Goal: Download file/media

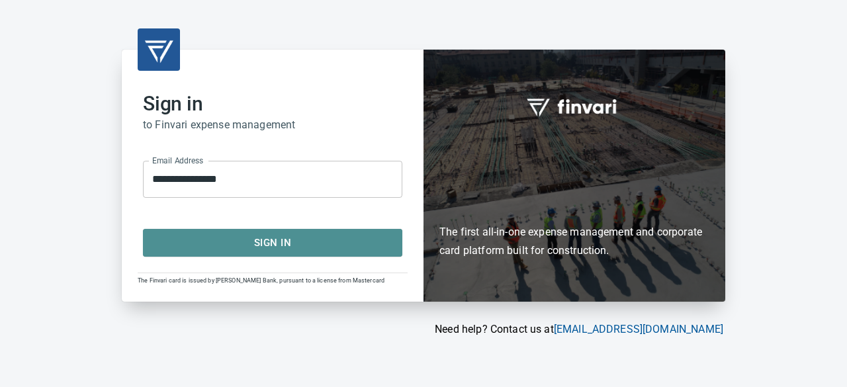
click at [255, 249] on span "Sign In" at bounding box center [273, 242] width 230 height 17
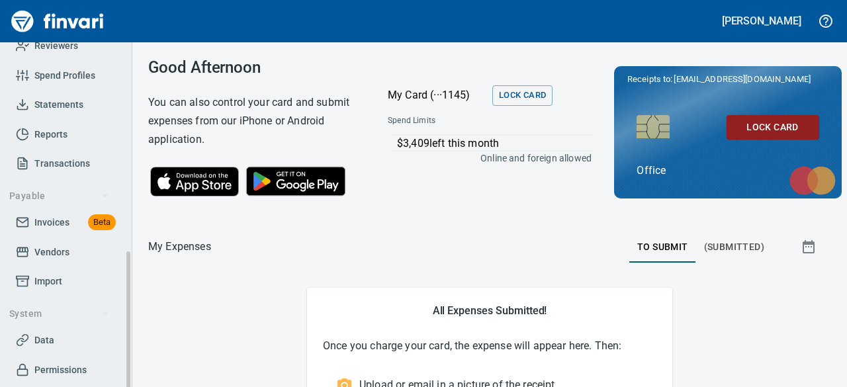
scroll to position [293, 0]
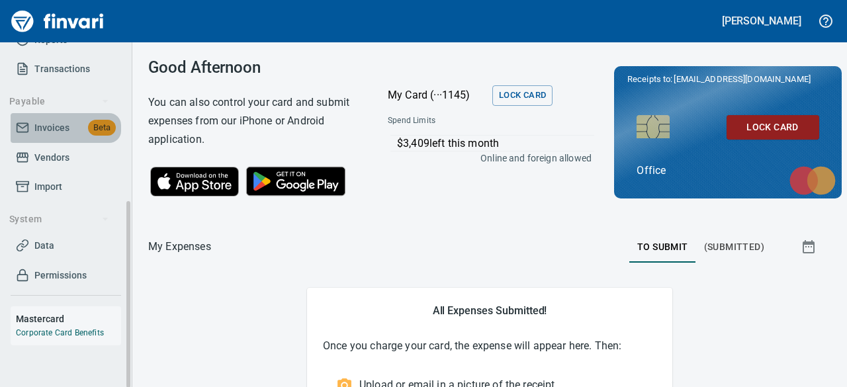
click at [36, 120] on span "Invoices" at bounding box center [51, 128] width 35 height 17
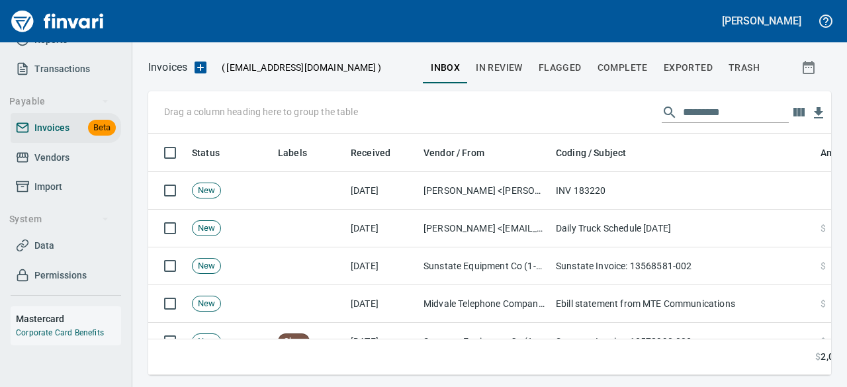
scroll to position [221, 663]
click at [710, 107] on input "text" at bounding box center [736, 112] width 106 height 21
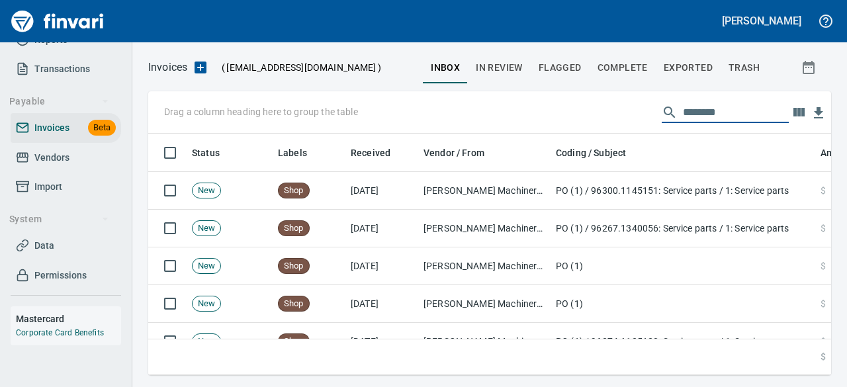
type input "********"
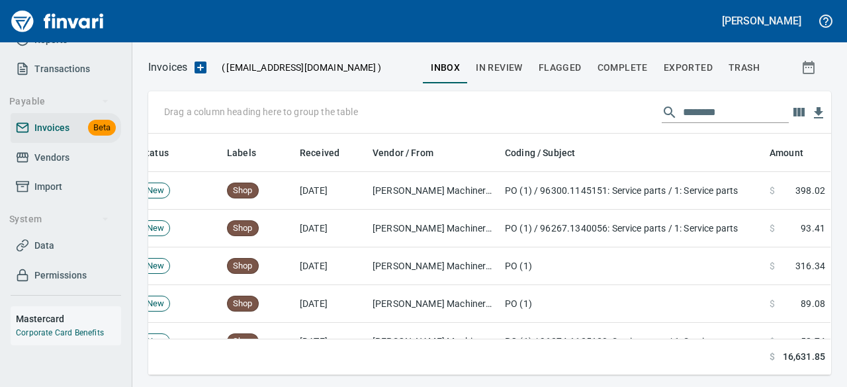
scroll to position [0, 61]
click at [512, 71] on span "In Review" at bounding box center [499, 68] width 47 height 17
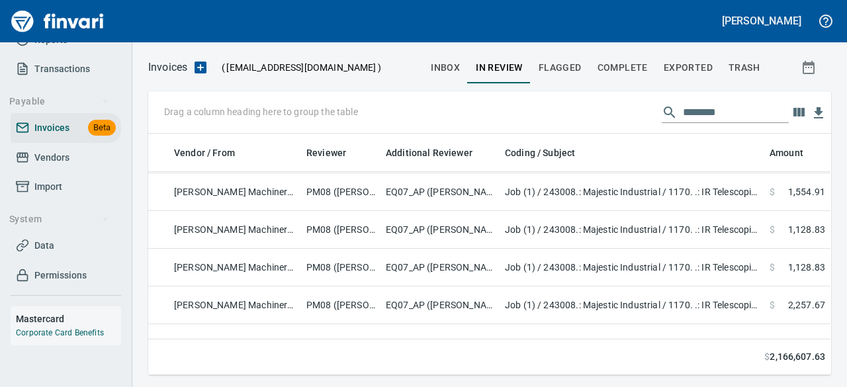
scroll to position [0, 259]
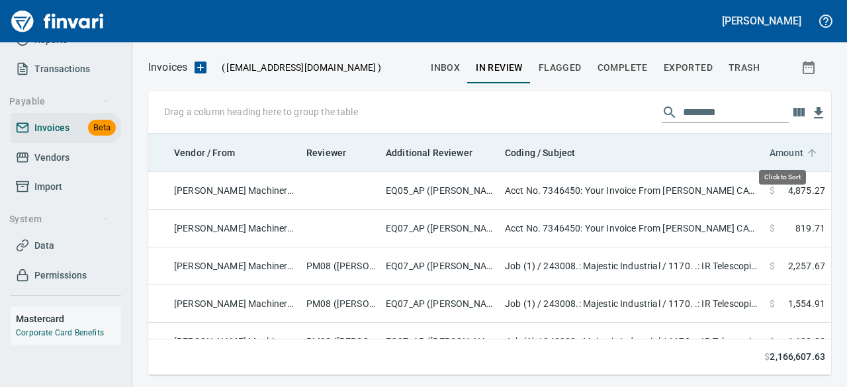
click at [785, 158] on span "Amount" at bounding box center [787, 153] width 34 height 16
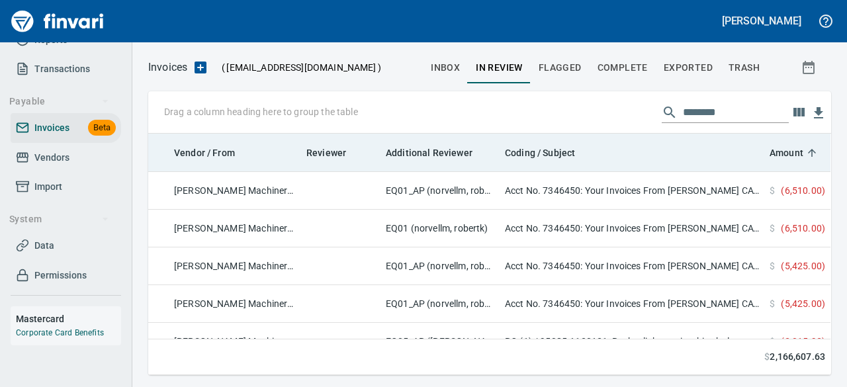
click at [782, 138] on th "Amount" at bounding box center [798, 153] width 66 height 38
click at [781, 146] on span "Amount" at bounding box center [787, 153] width 34 height 16
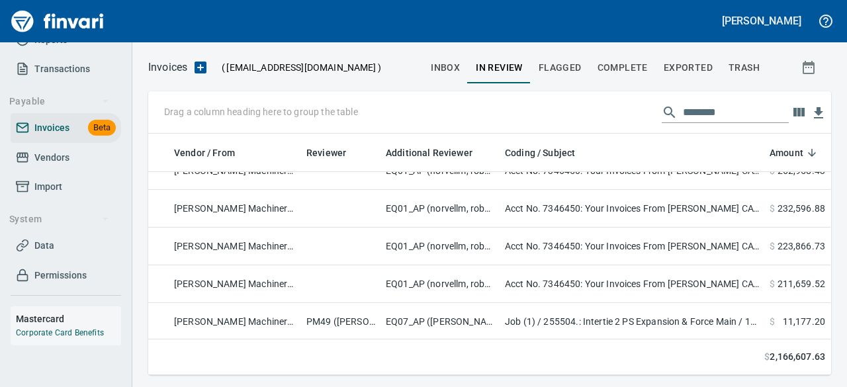
scroll to position [132, 259]
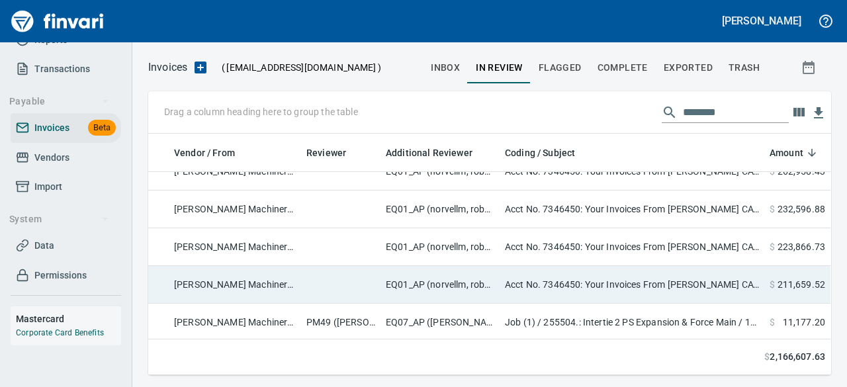
click at [544, 278] on td "Acct No. 7346450: Your Invoices From [PERSON_NAME] CAT are Attached" at bounding box center [632, 285] width 265 height 38
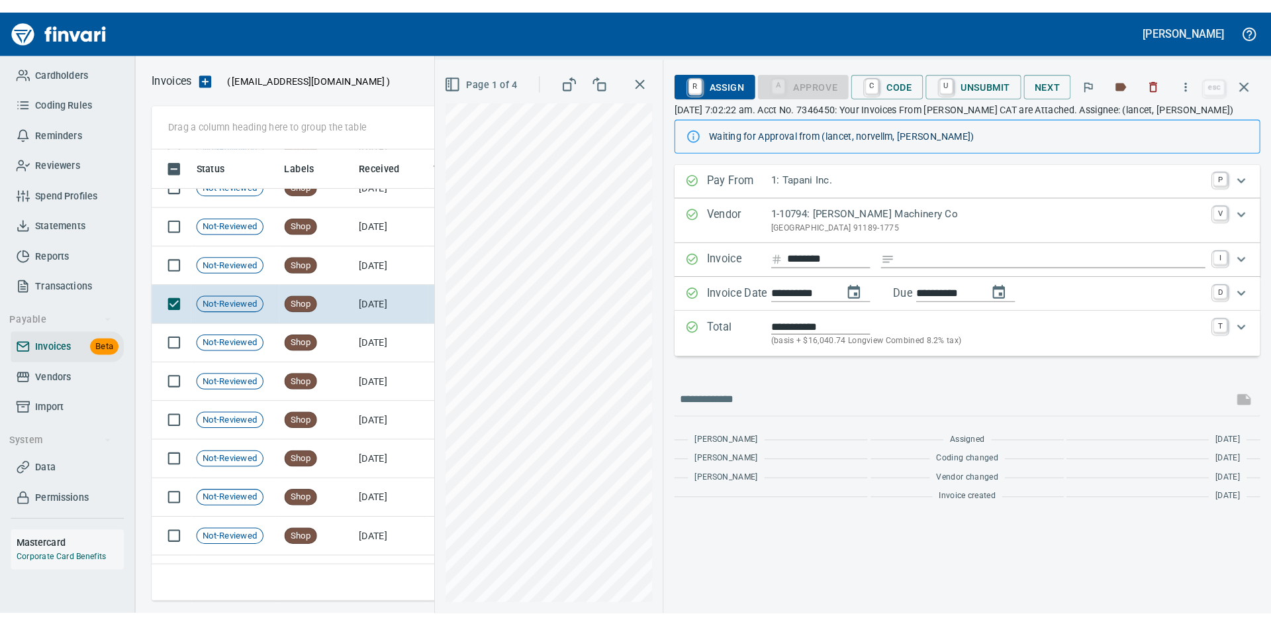
scroll to position [469, 1086]
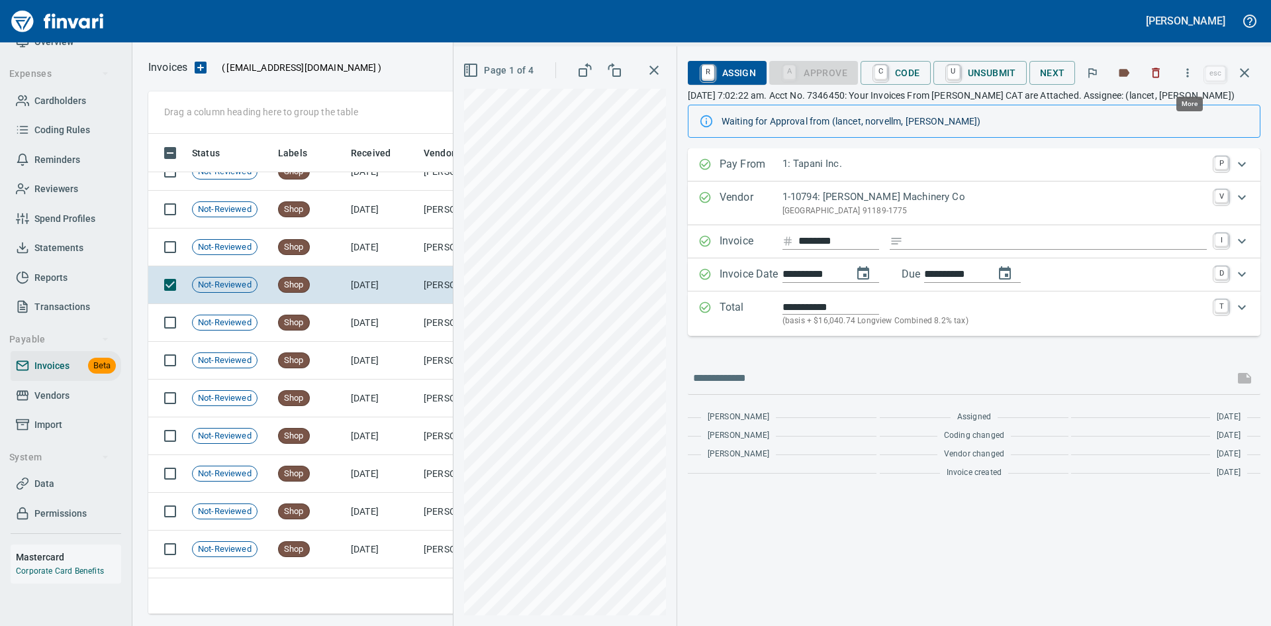
click at [847, 78] on icon "button" at bounding box center [1187, 72] width 13 height 13
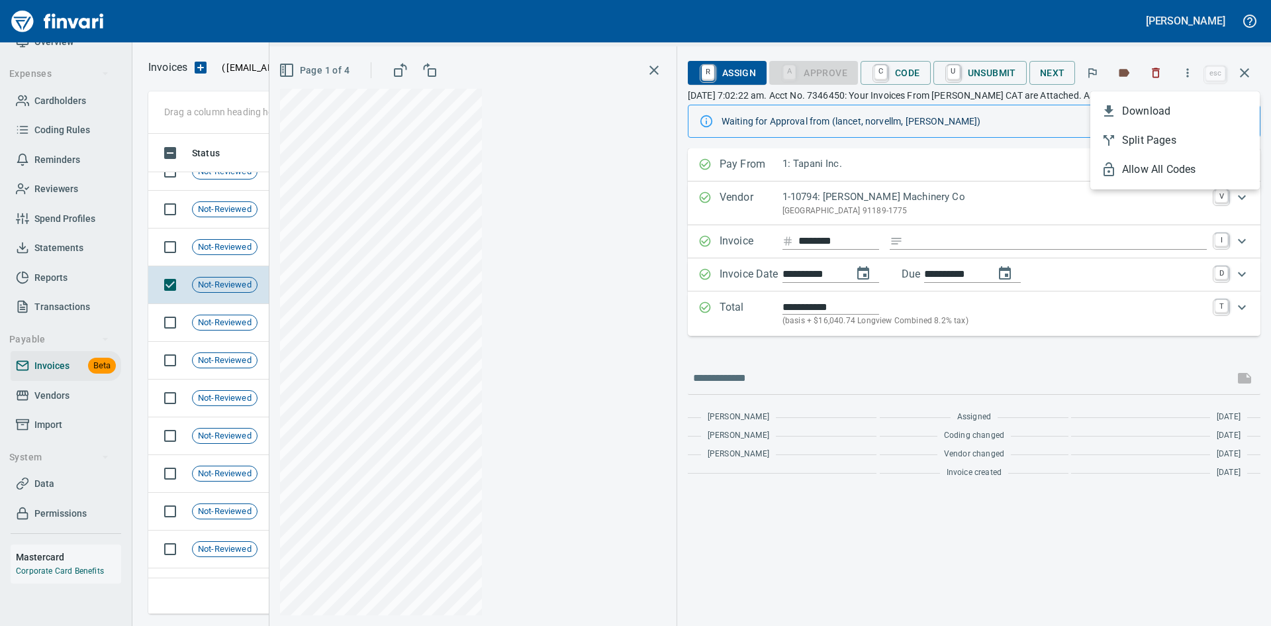
scroll to position [0, 0]
click at [847, 109] on span "Download" at bounding box center [1185, 111] width 127 height 16
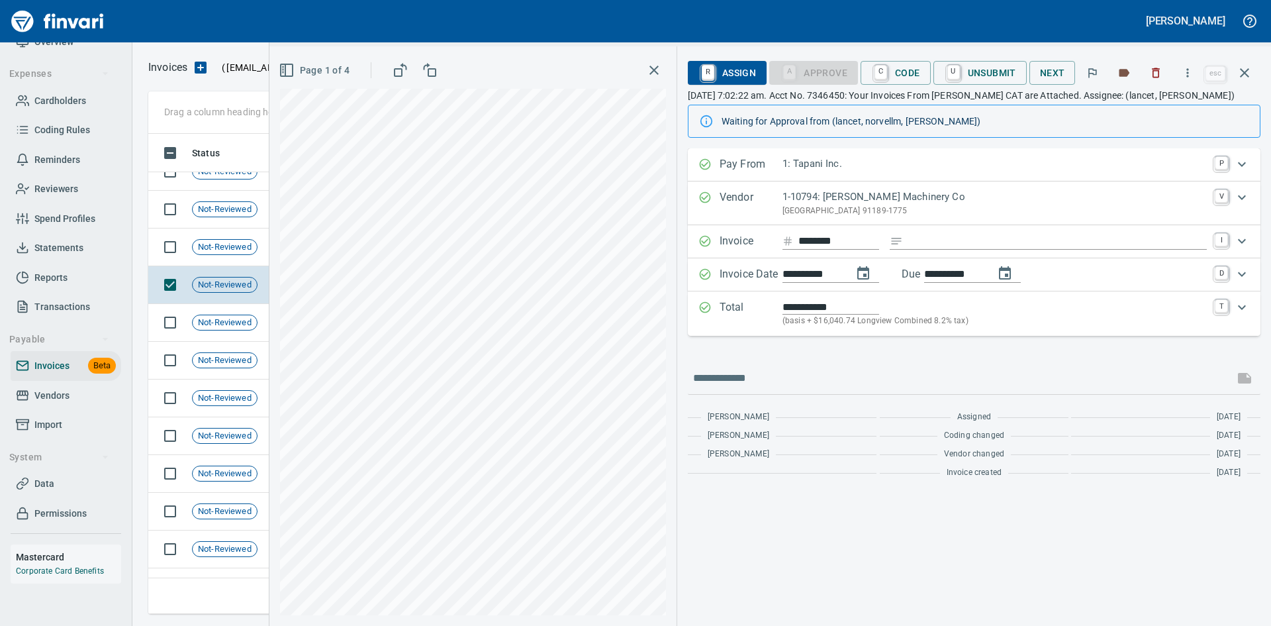
click at [656, 68] on icon "button" at bounding box center [654, 70] width 16 height 16
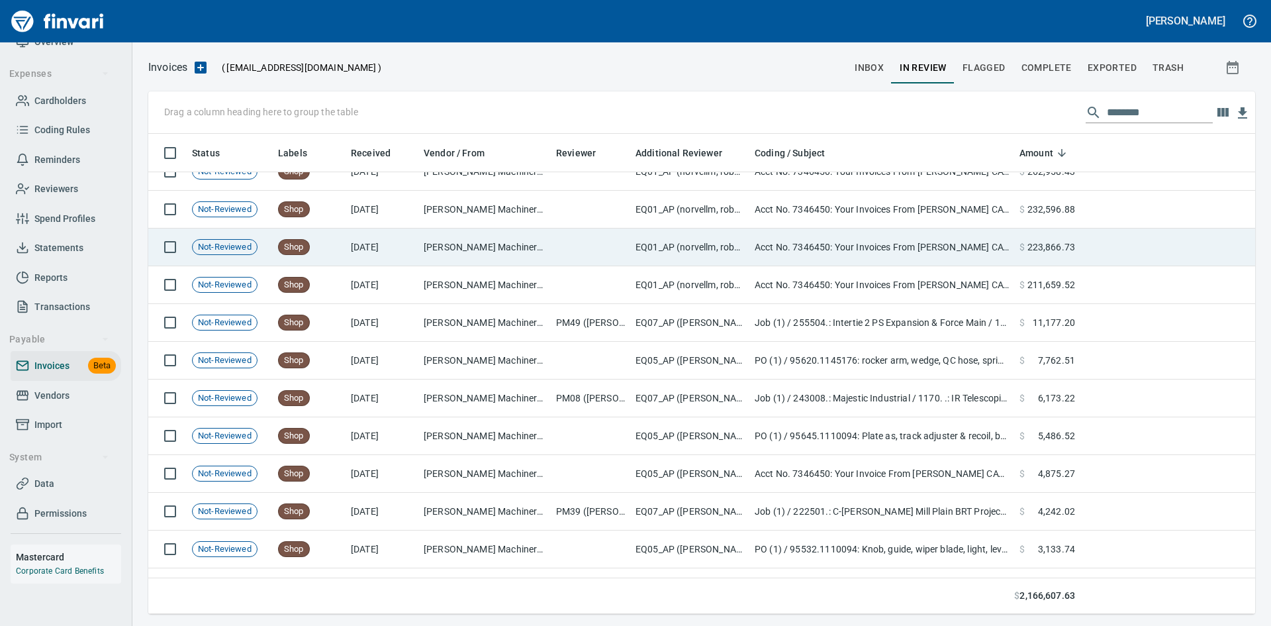
click at [794, 245] on td "Acct No. 7346450: Your Invoices From [PERSON_NAME] CAT are Attached" at bounding box center [881, 247] width 265 height 38
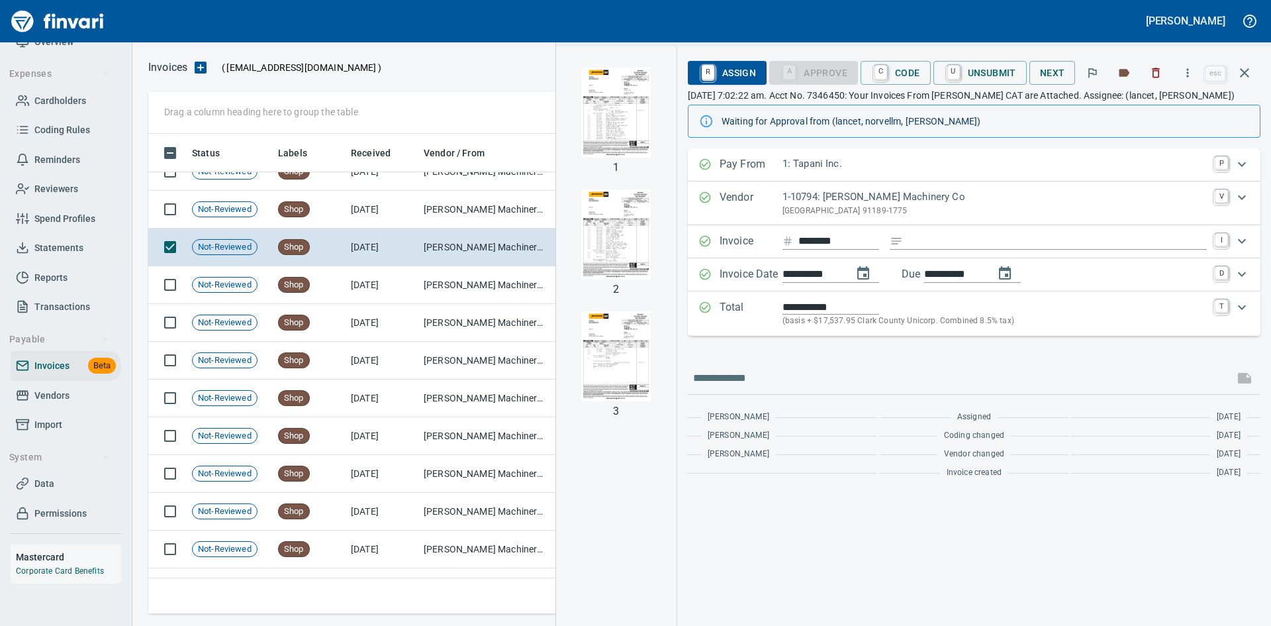
click at [847, 73] on icon "button" at bounding box center [1187, 72] width 13 height 13
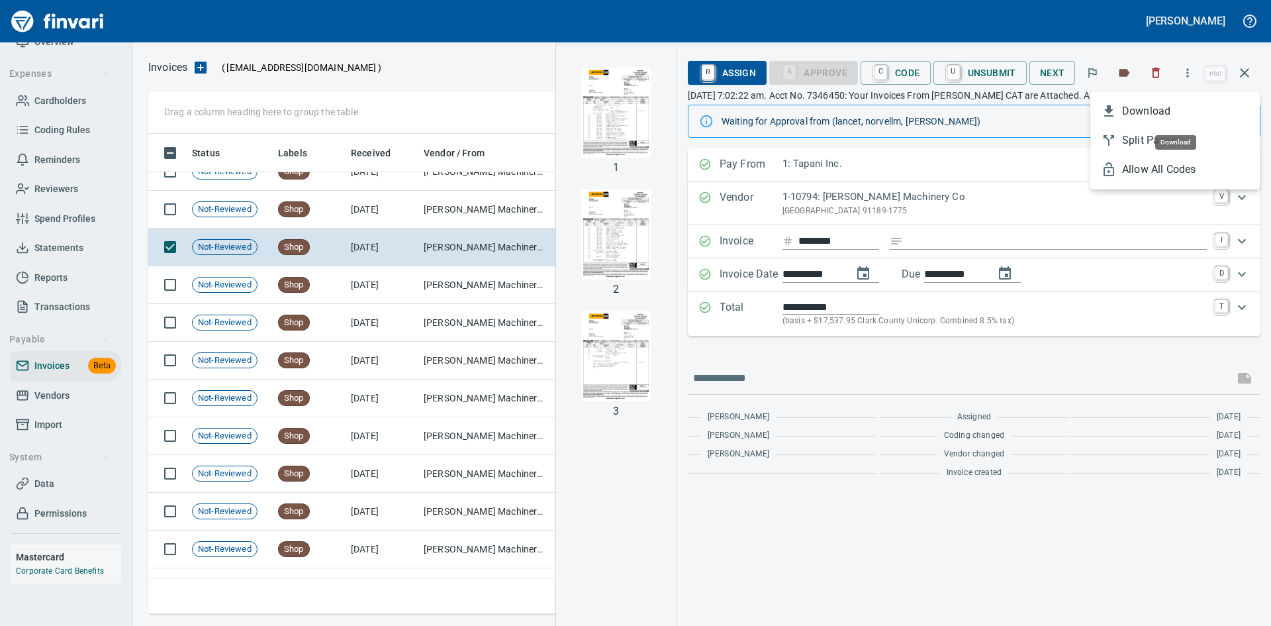
click at [847, 99] on li "Download" at bounding box center [1174, 111] width 169 height 29
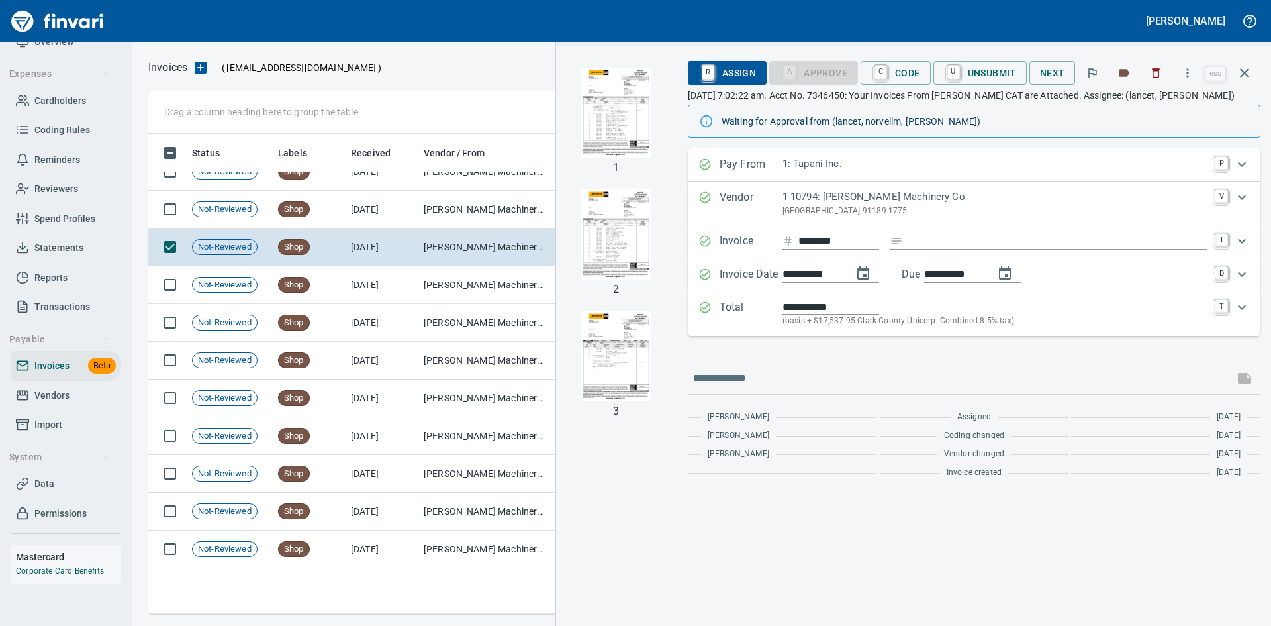
scroll to position [470, 1086]
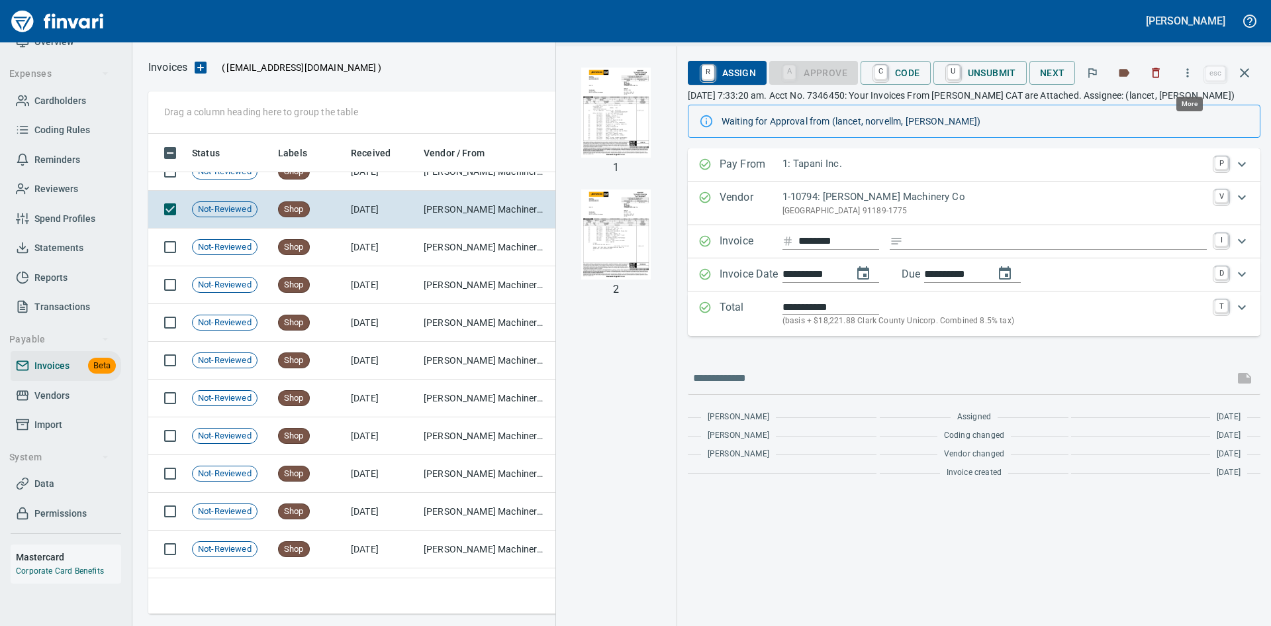
click at [847, 72] on icon "button" at bounding box center [1187, 72] width 13 height 13
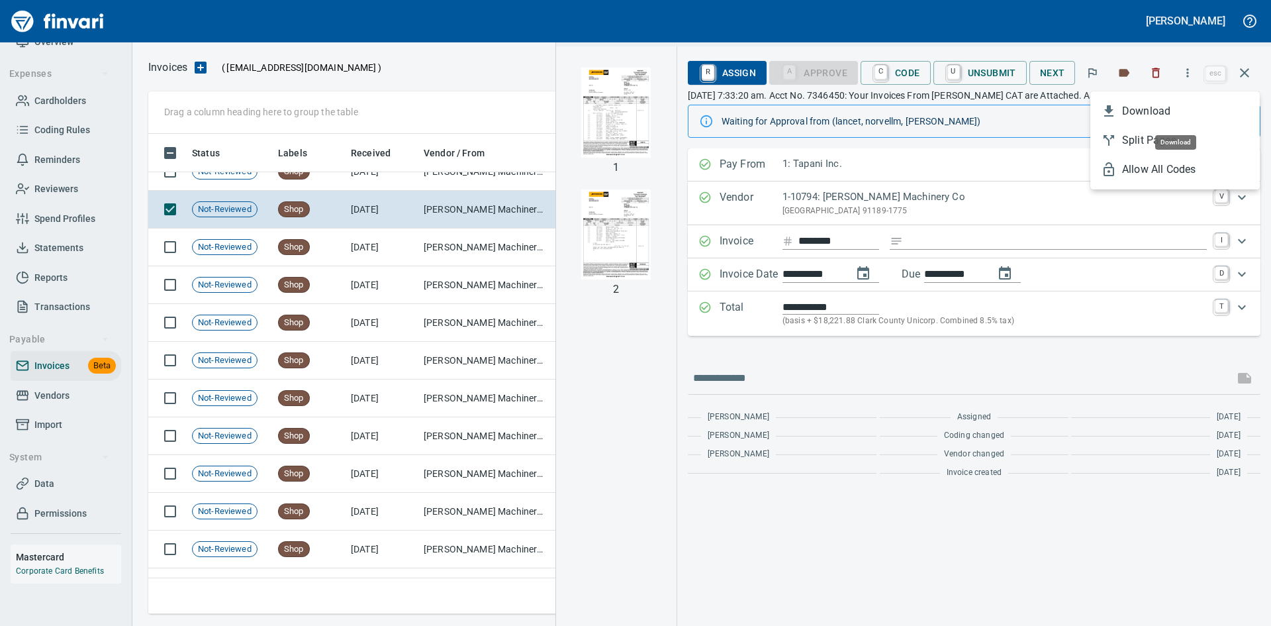
click at [847, 115] on span "Download" at bounding box center [1185, 111] width 127 height 16
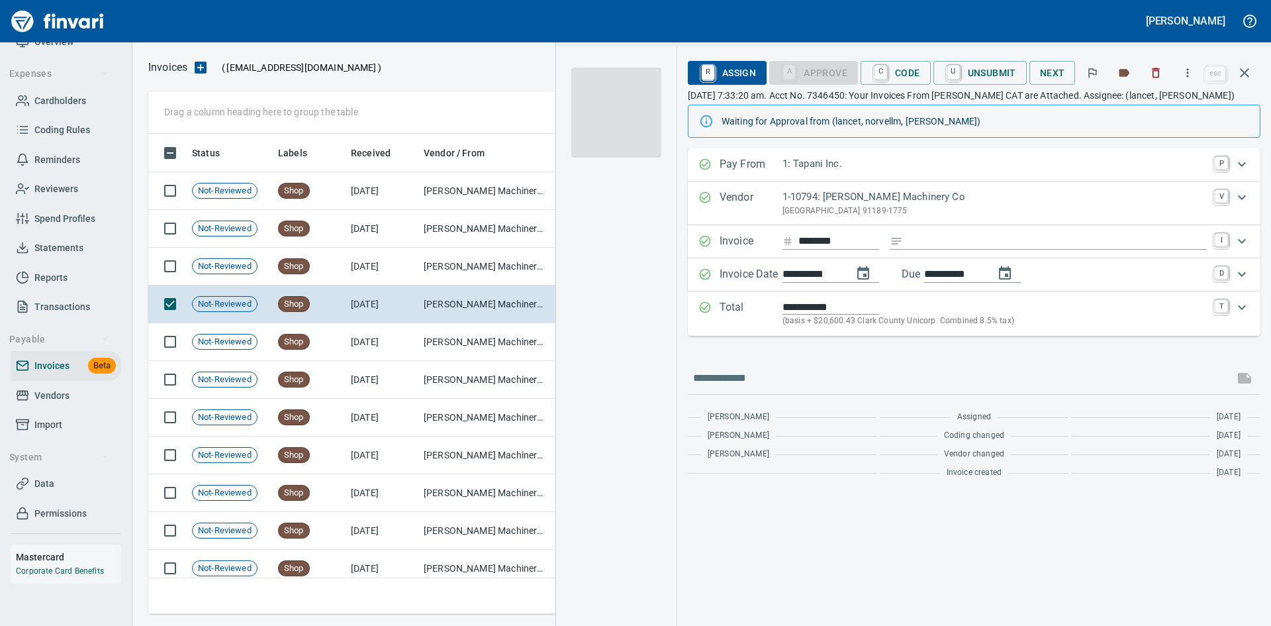
click at [847, 77] on icon "button" at bounding box center [1187, 72] width 13 height 13
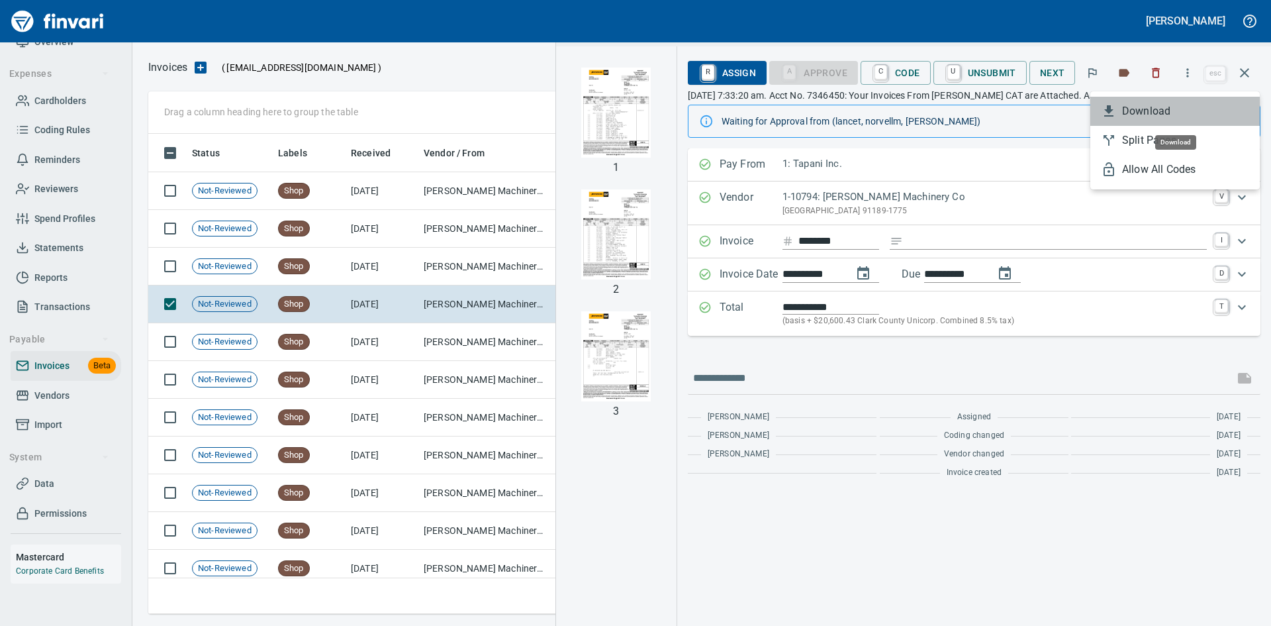
click at [847, 109] on span "Download" at bounding box center [1185, 111] width 127 height 16
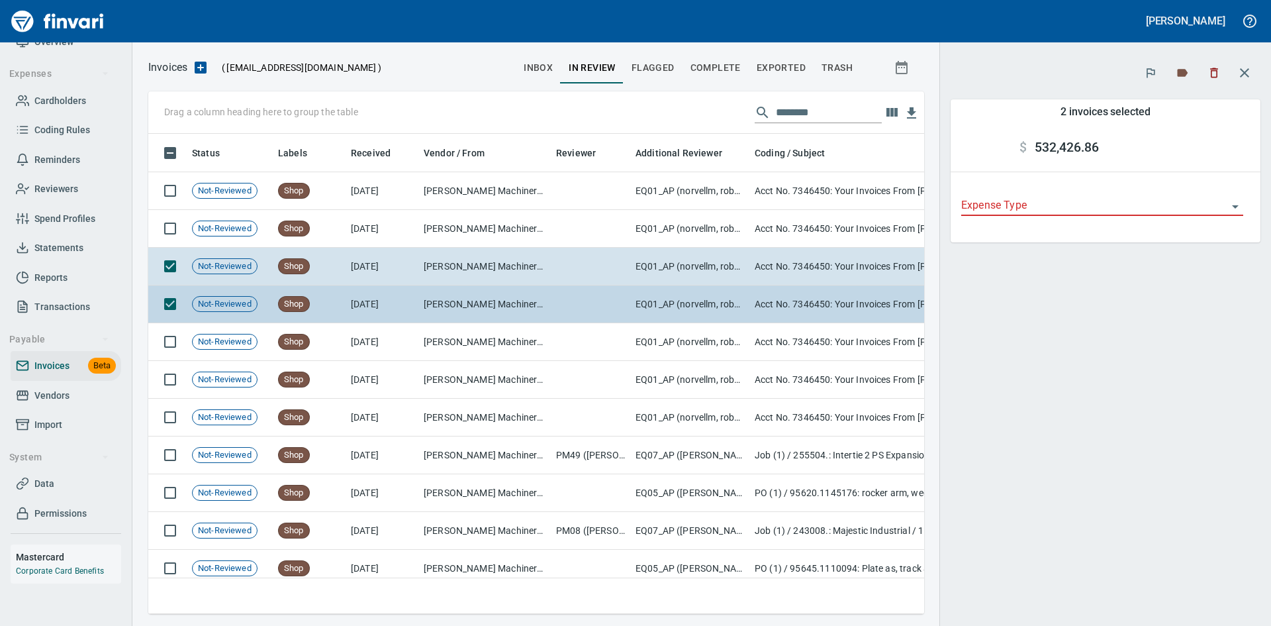
scroll to position [460, 756]
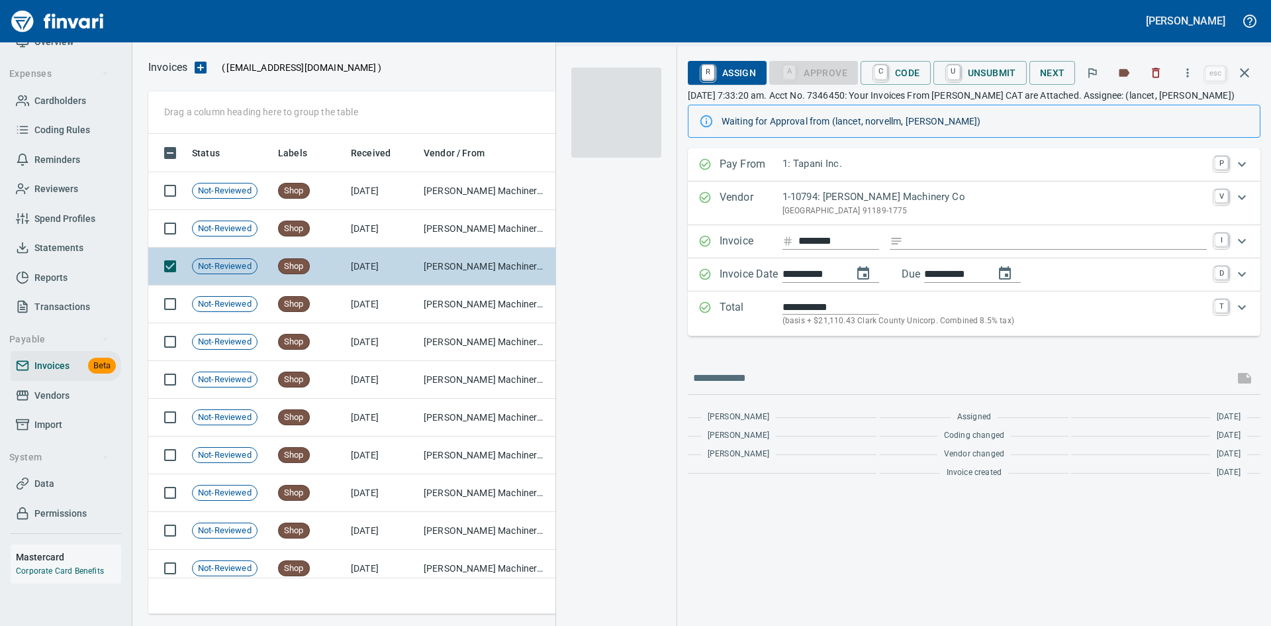
scroll to position [470, 1084]
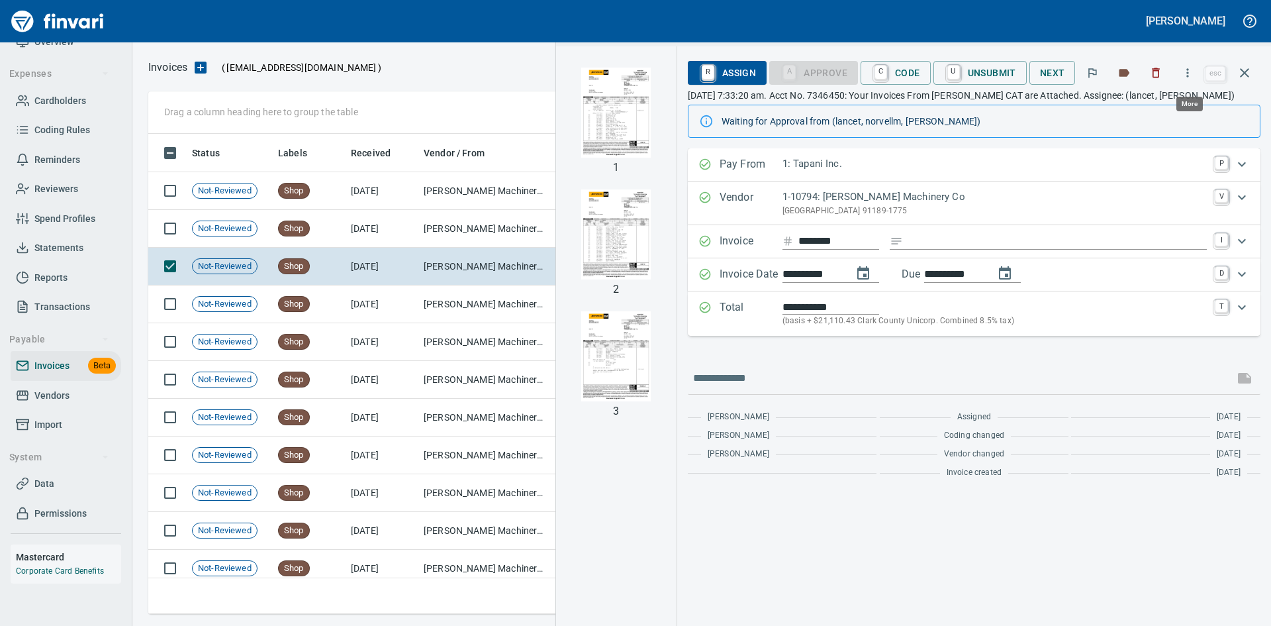
click at [847, 70] on icon "button" at bounding box center [1188, 72] width 2 height 9
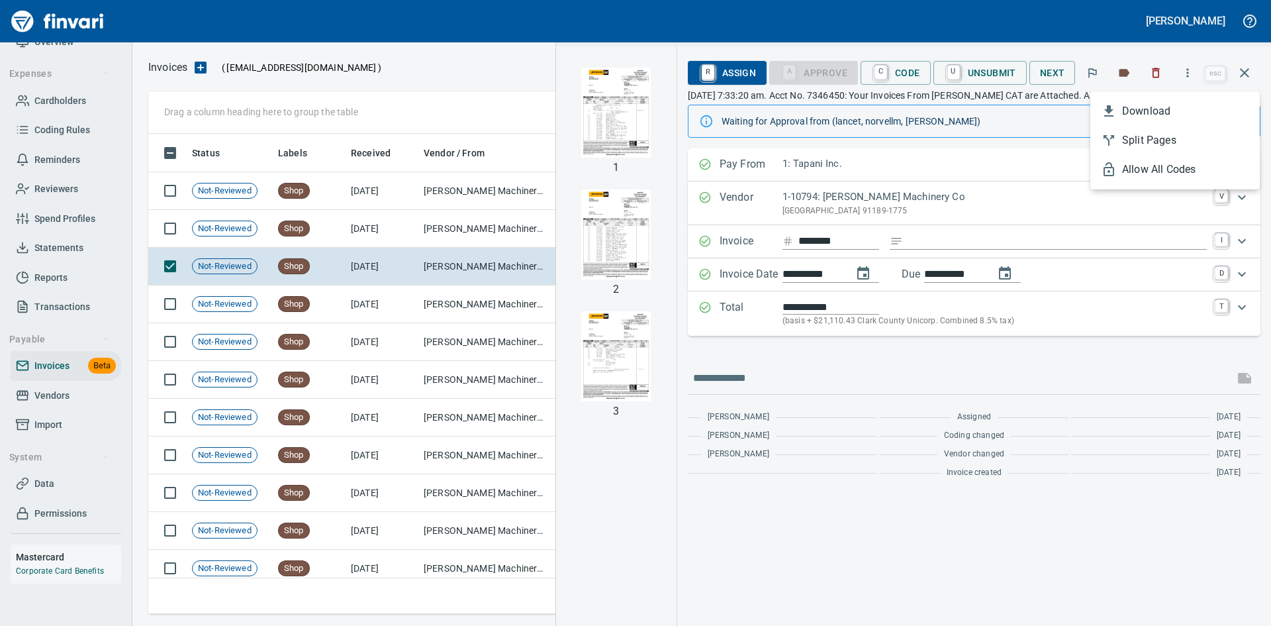
scroll to position [470, 1086]
click at [847, 108] on span "Download" at bounding box center [1185, 111] width 127 height 16
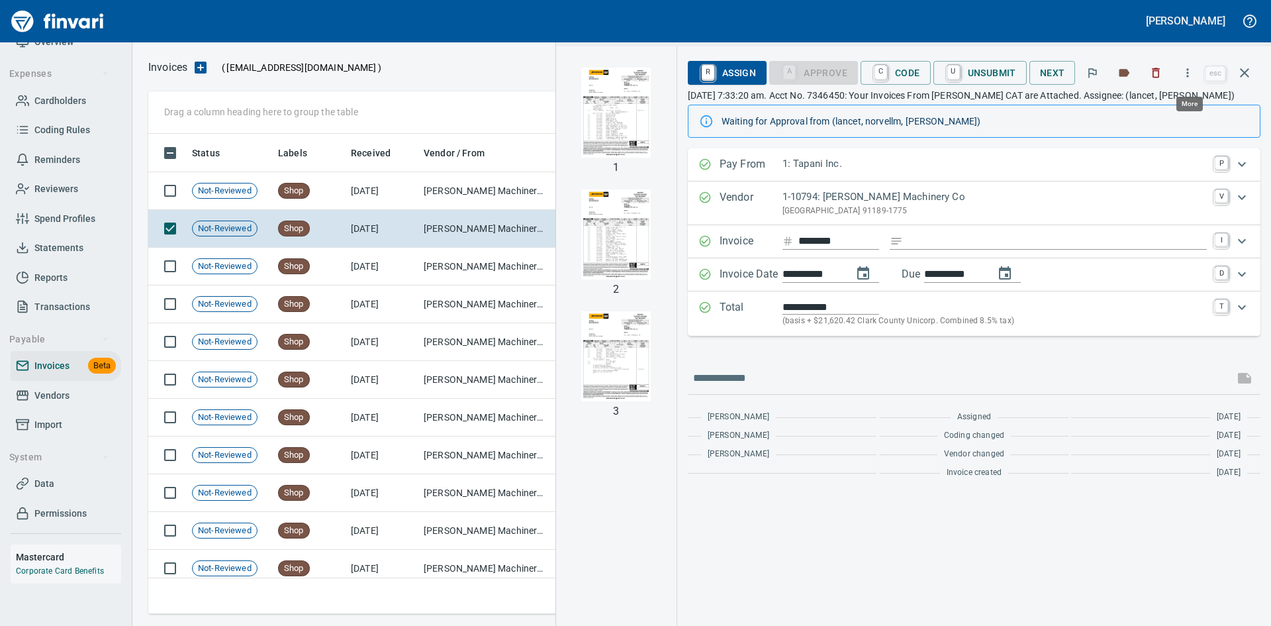
click at [847, 71] on icon "button" at bounding box center [1187, 72] width 13 height 13
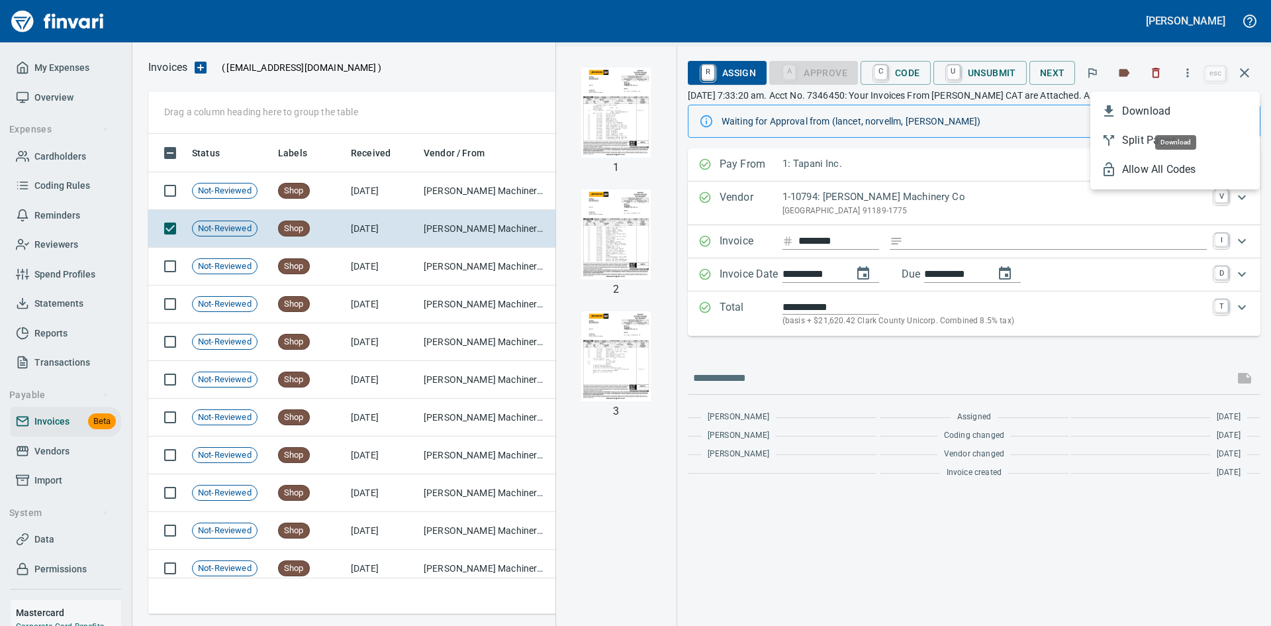
scroll to position [470, 1086]
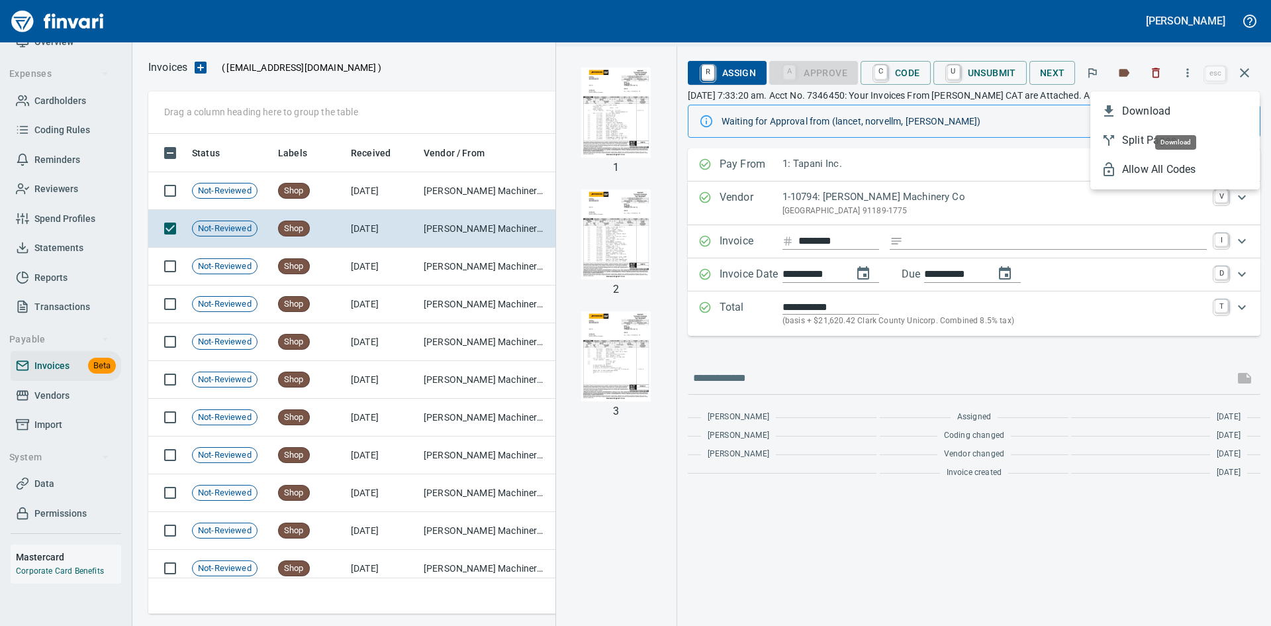
click at [1150, 106] on span "Download" at bounding box center [1185, 111] width 127 height 16
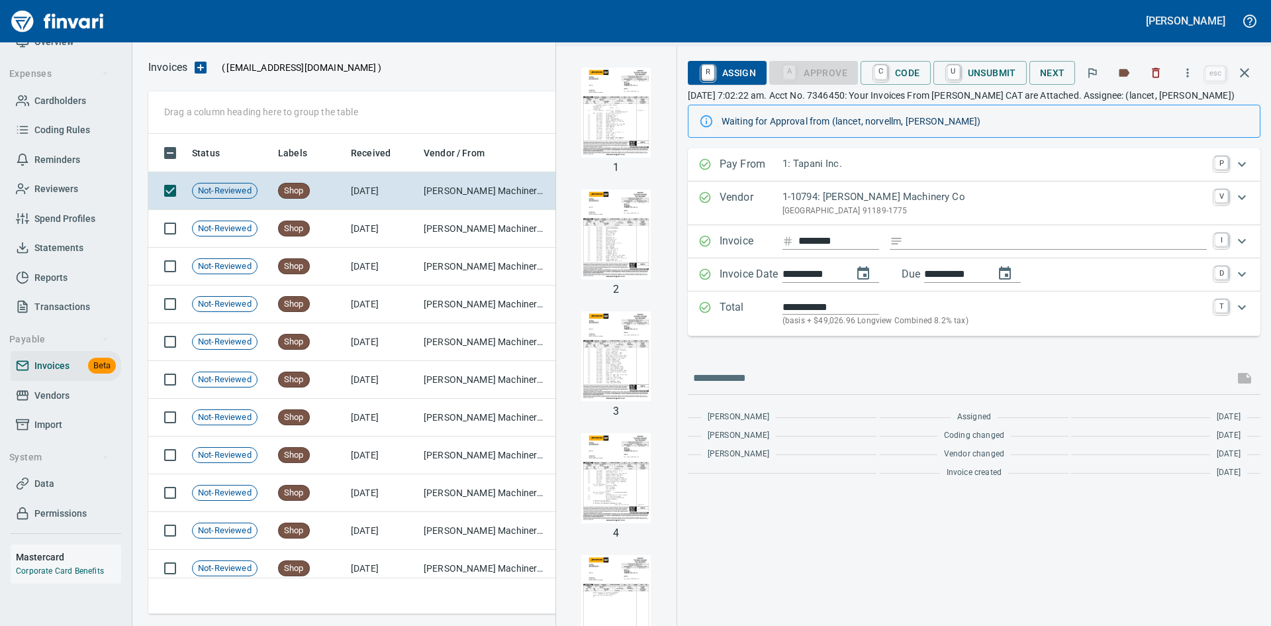
click at [1184, 73] on icon "button" at bounding box center [1187, 72] width 13 height 13
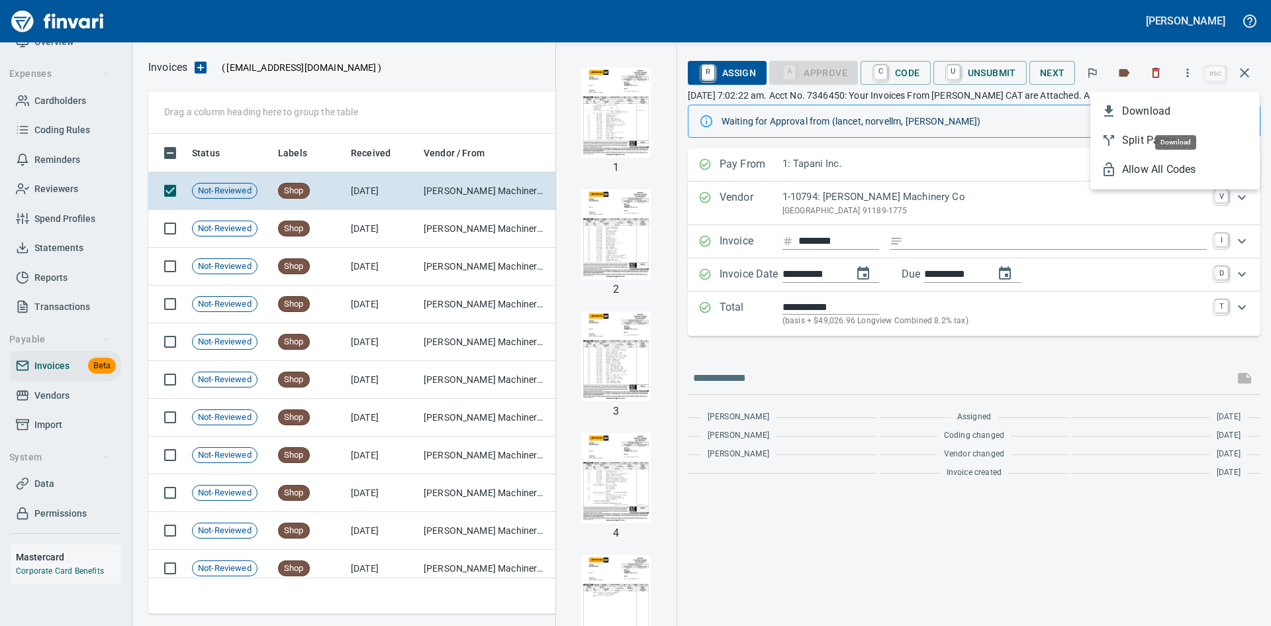
click at [1151, 113] on span "Download" at bounding box center [1185, 111] width 127 height 16
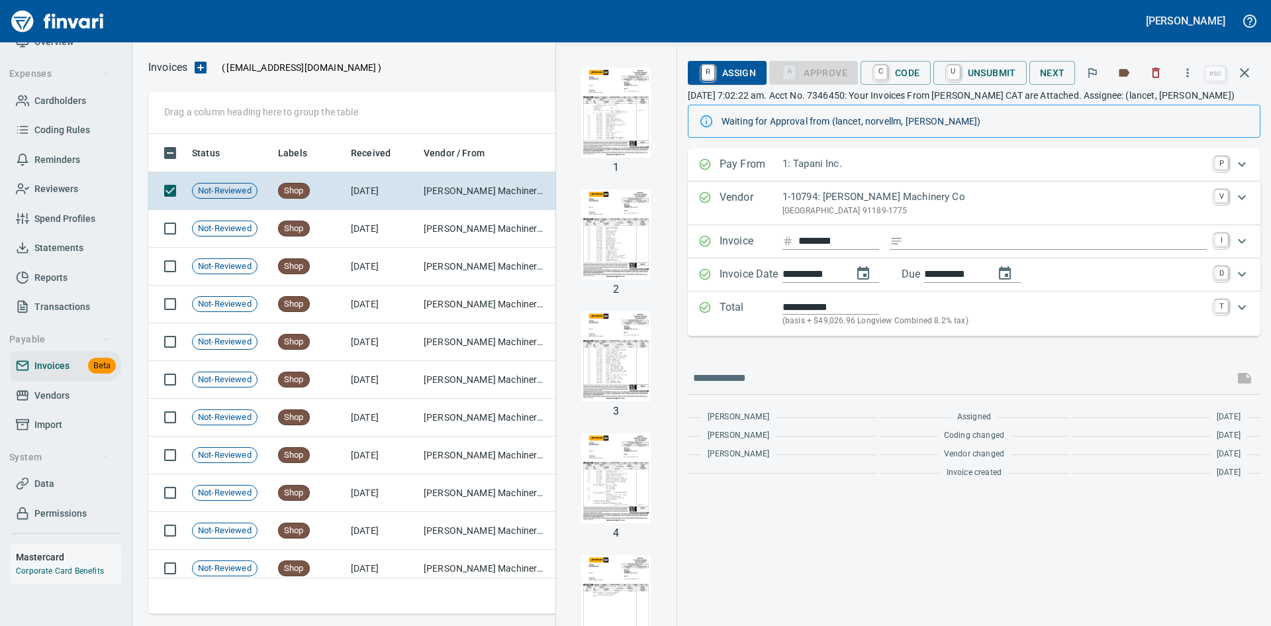
scroll to position [470, 1086]
click at [1241, 78] on icon "button" at bounding box center [1245, 73] width 16 height 16
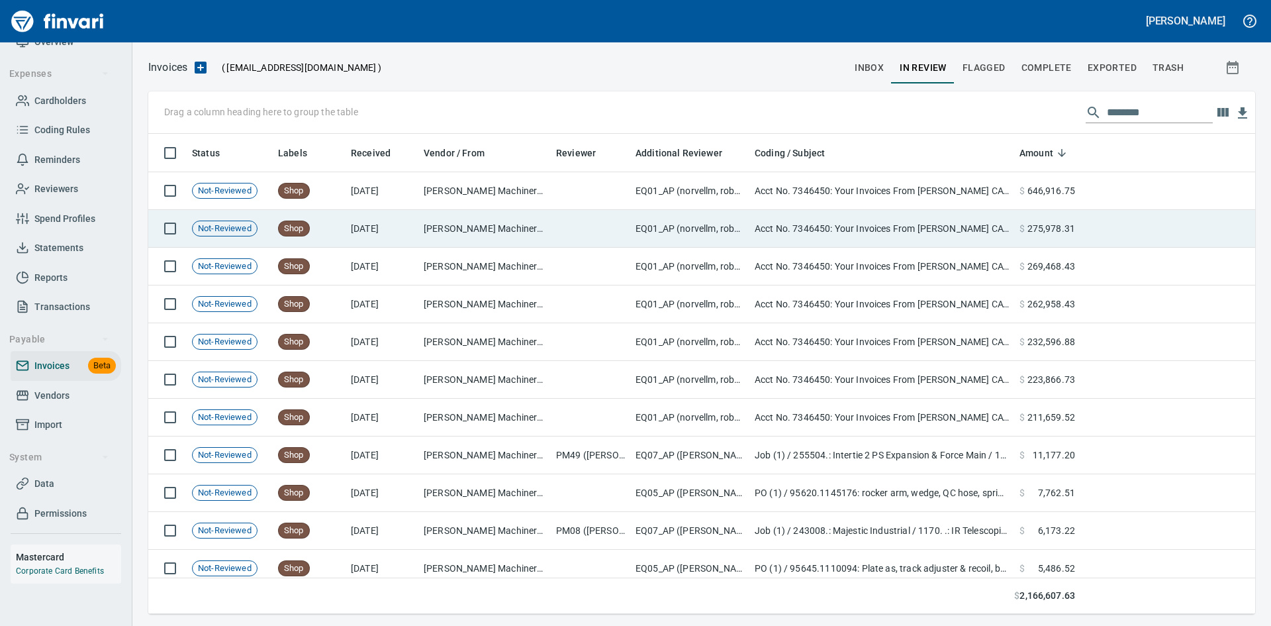
scroll to position [470, 1087]
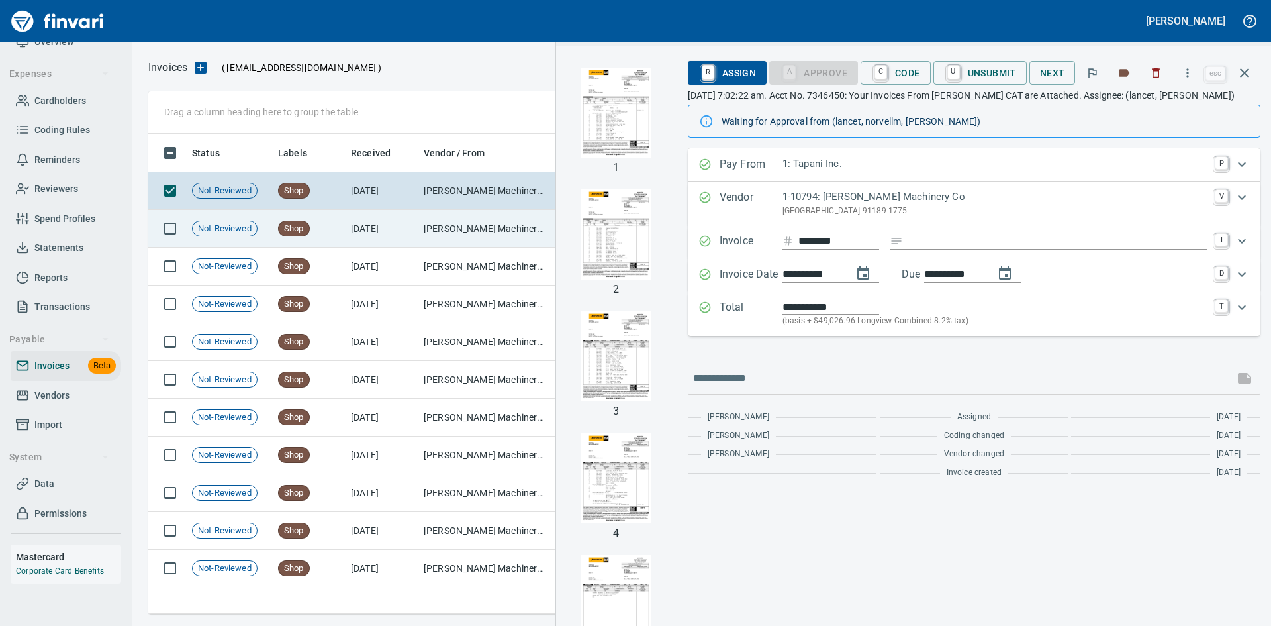
scroll to position [470, 1086]
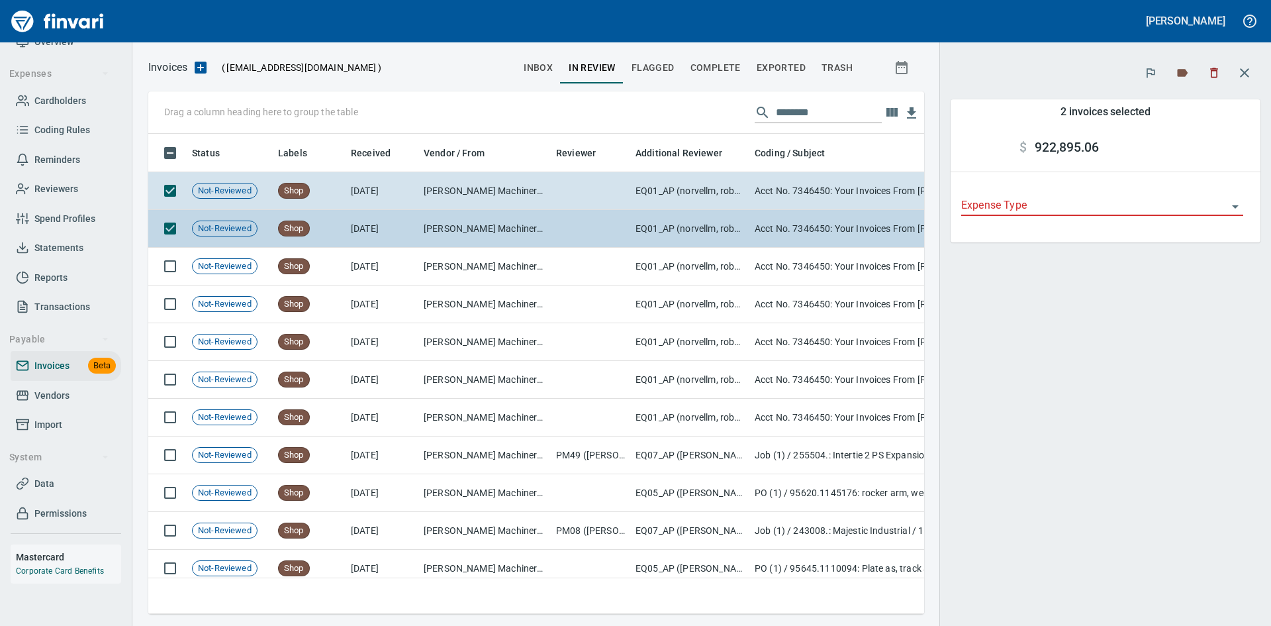
scroll to position [460, 756]
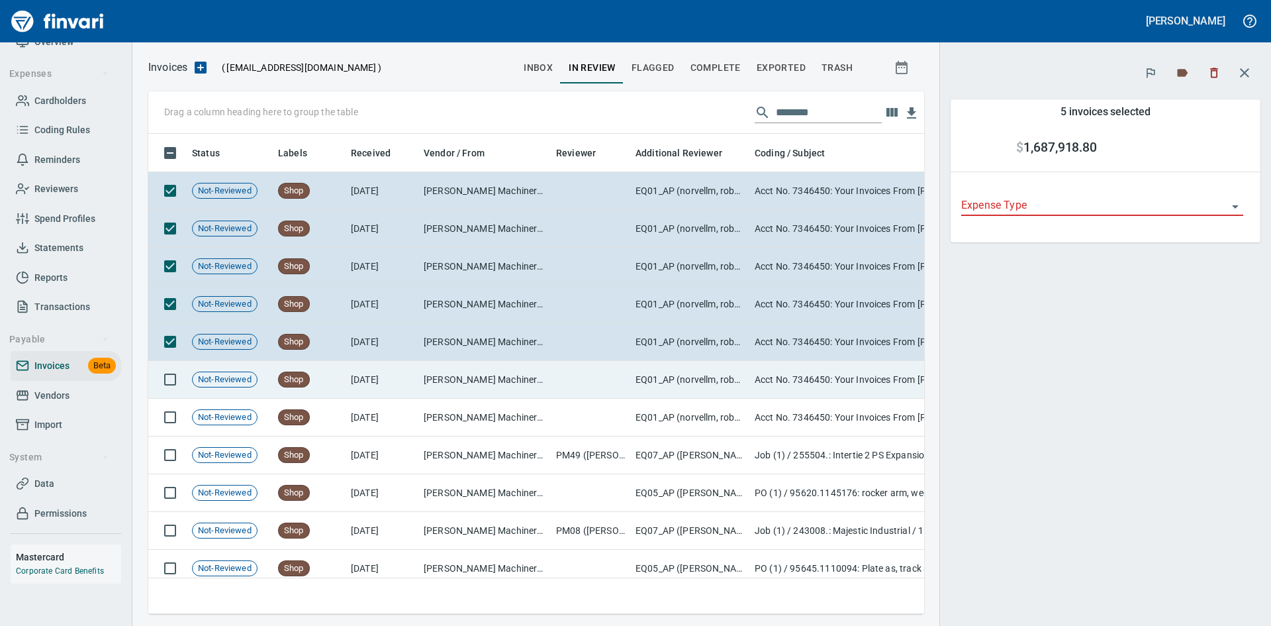
click at [170, 364] on td at bounding box center [167, 380] width 38 height 38
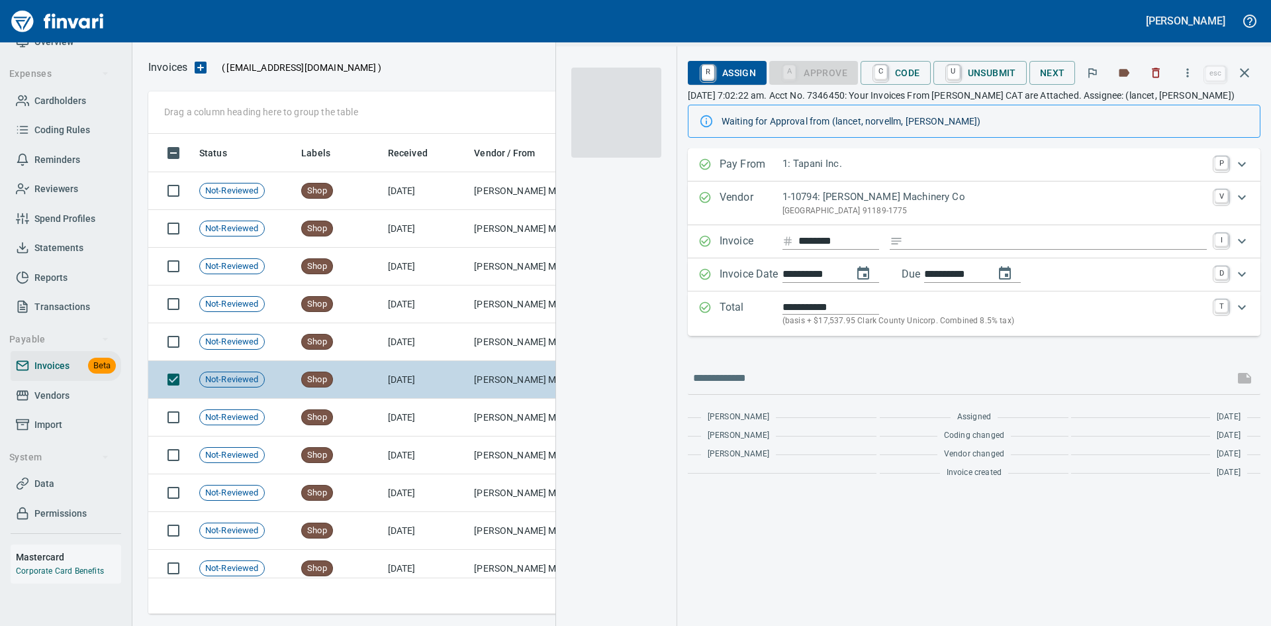
scroll to position [470, 1084]
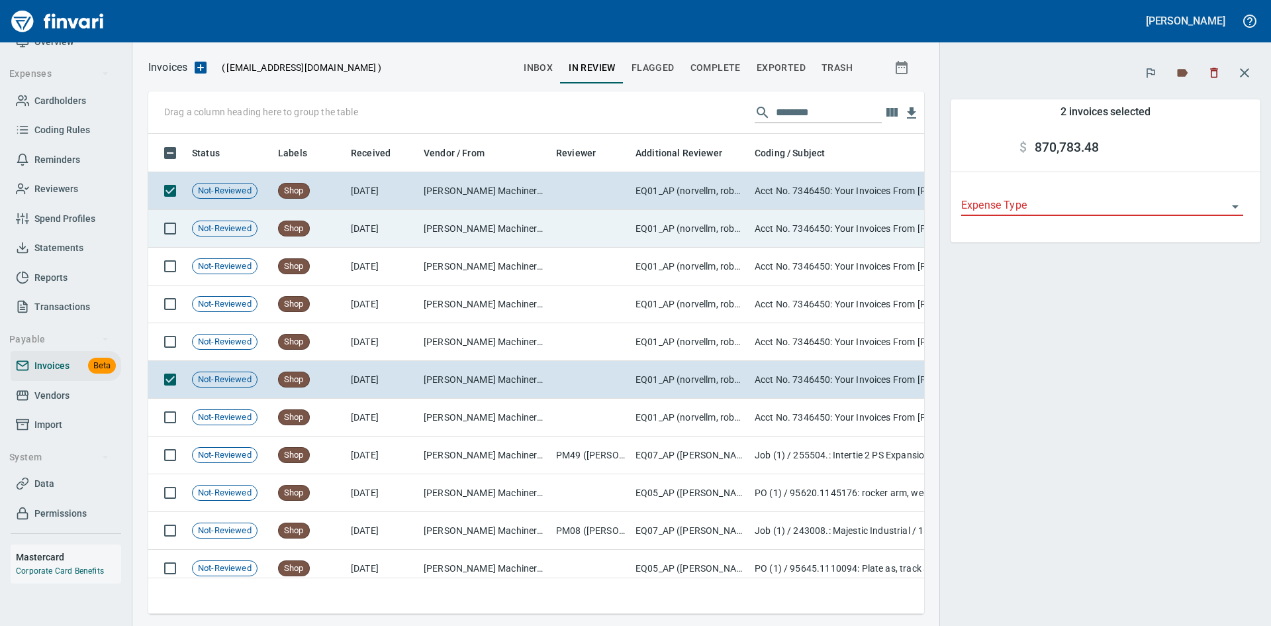
scroll to position [460, 756]
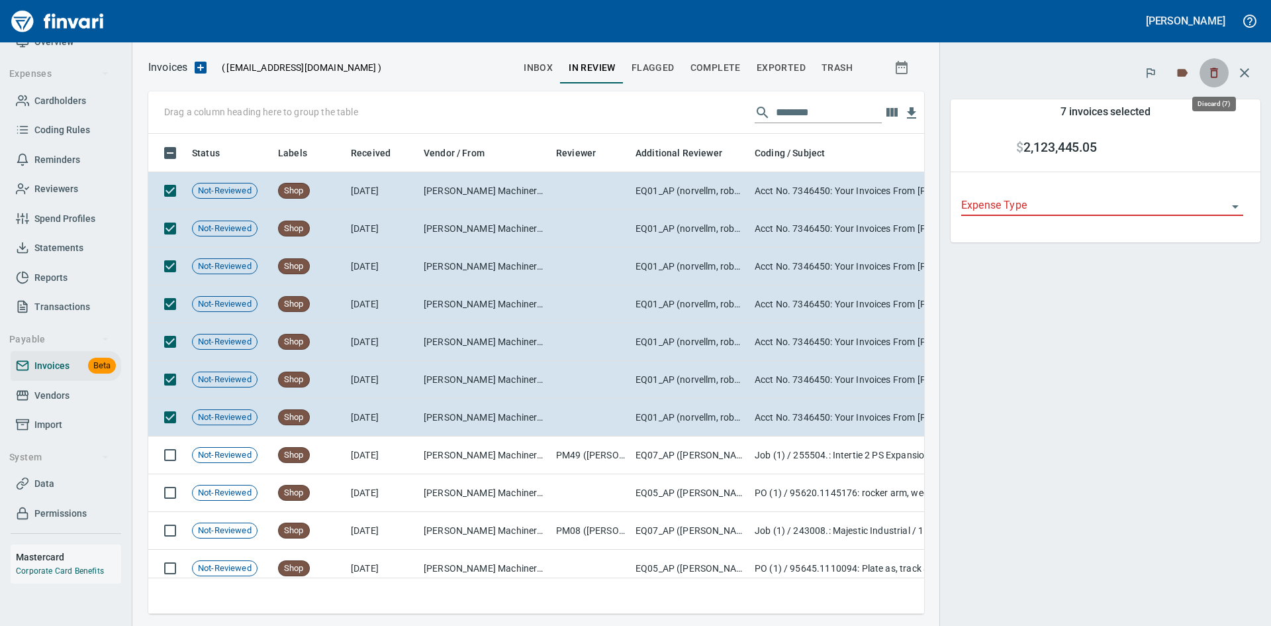
scroll to position [460, 756]
click at [1211, 73] on icon "button" at bounding box center [1214, 73] width 8 height 10
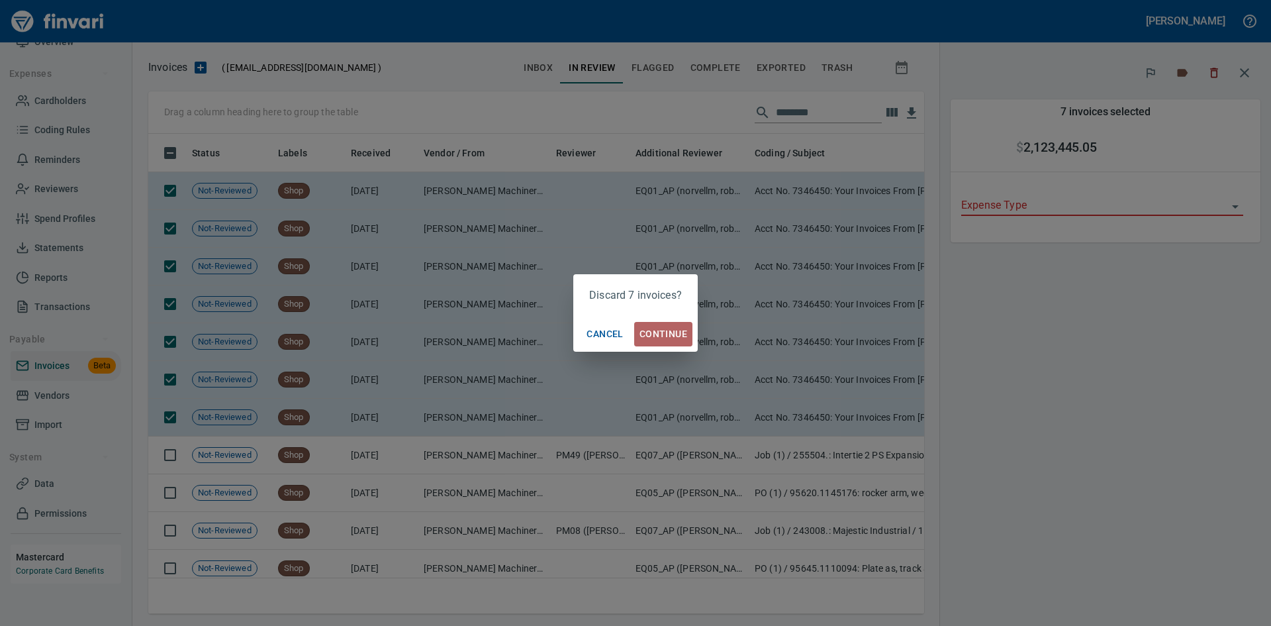
click at [669, 332] on span "Continue" at bounding box center [663, 334] width 48 height 17
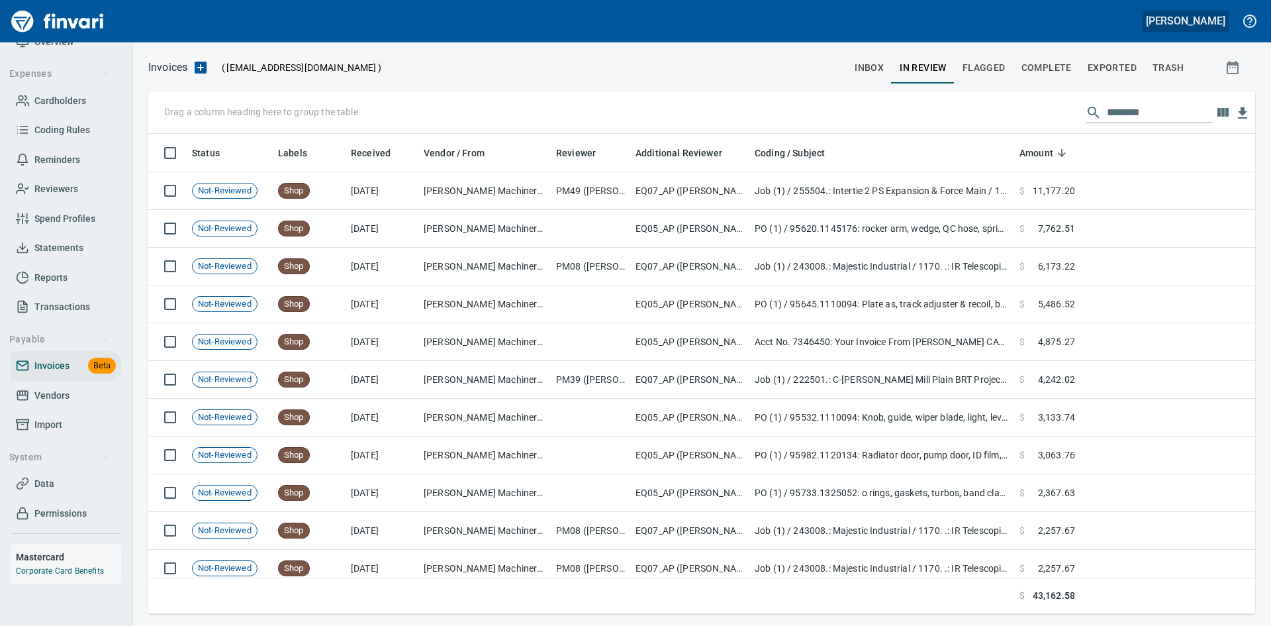
click at [1201, 23] on h5 "[PERSON_NAME]" at bounding box center [1185, 21] width 79 height 14
click at [1139, 79] on span "Sign out" at bounding box center [1136, 81] width 76 height 16
